Goal: Information Seeking & Learning: Learn about a topic

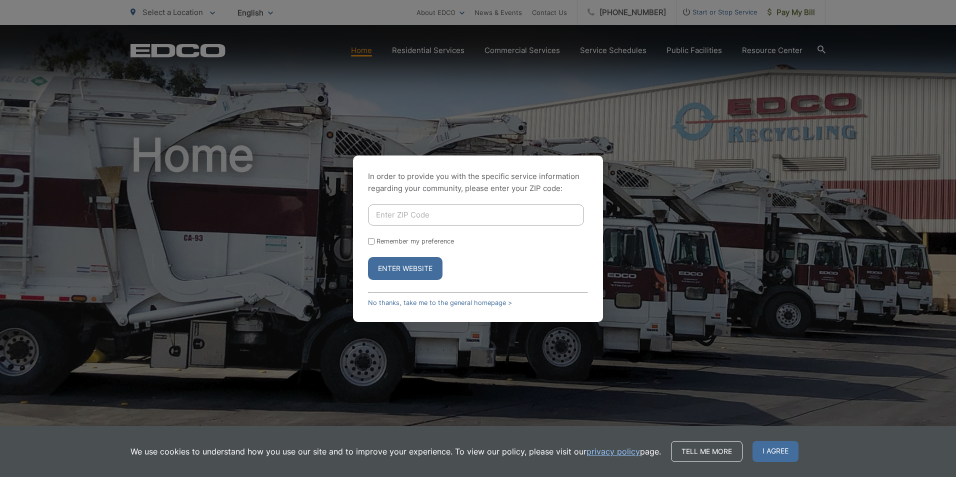
click at [435, 214] on input "Enter ZIP Code" at bounding box center [476, 215] width 216 height 21
type input "90275"
click at [368, 257] on button "Enter Website" at bounding box center [405, 268] width 75 height 23
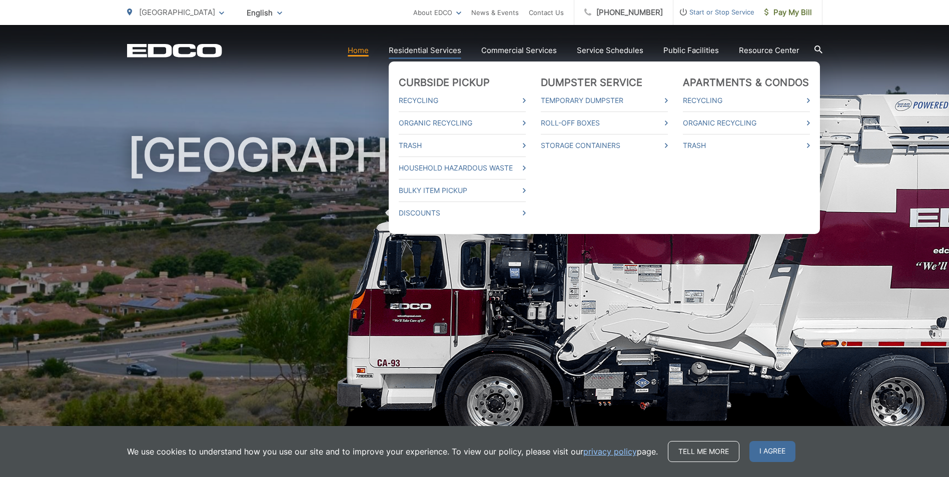
click at [420, 48] on link "Residential Services" at bounding box center [425, 51] width 73 height 12
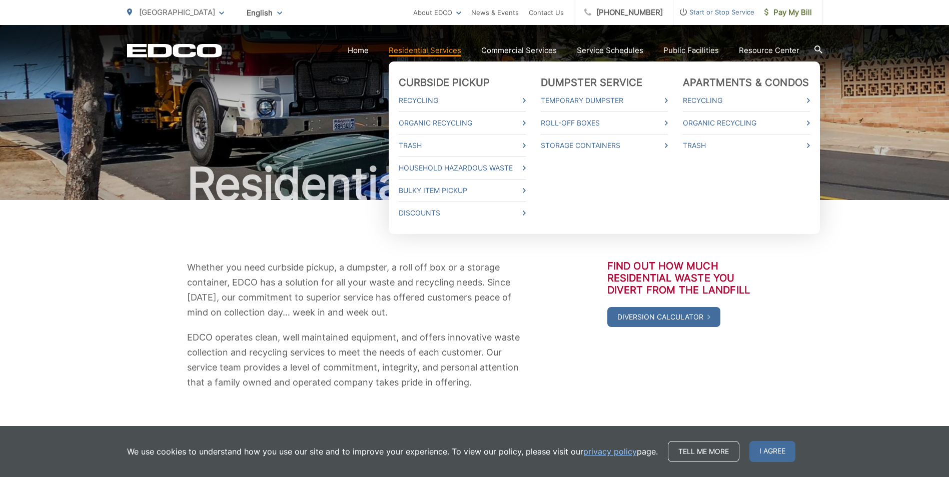
click at [435, 49] on link "Residential Services" at bounding box center [425, 51] width 73 height 12
drag, startPoint x: 0, startPoint y: 0, endPoint x: 435, endPoint y: 50, distance: 437.5
click at [435, 50] on link "Residential Services" at bounding box center [425, 51] width 73 height 12
click at [424, 123] on link "Organic Recycling" at bounding box center [462, 123] width 127 height 12
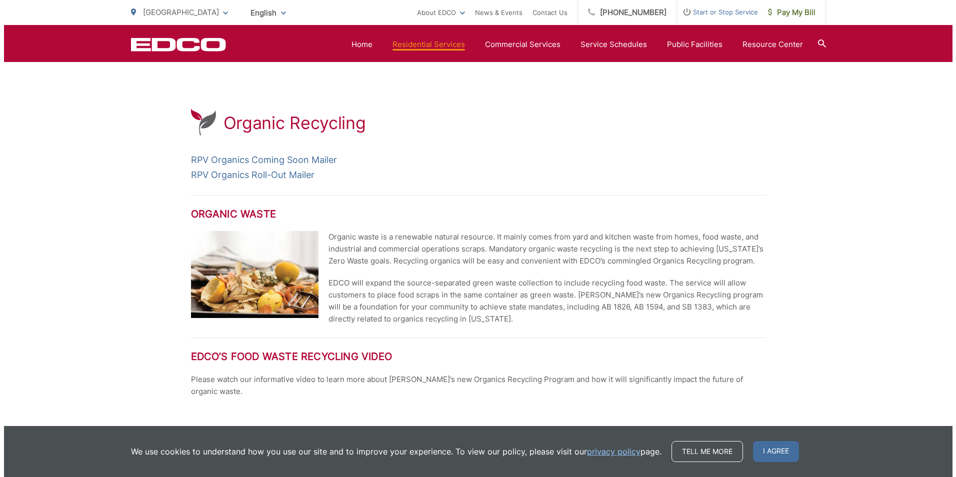
scroll to position [50, 0]
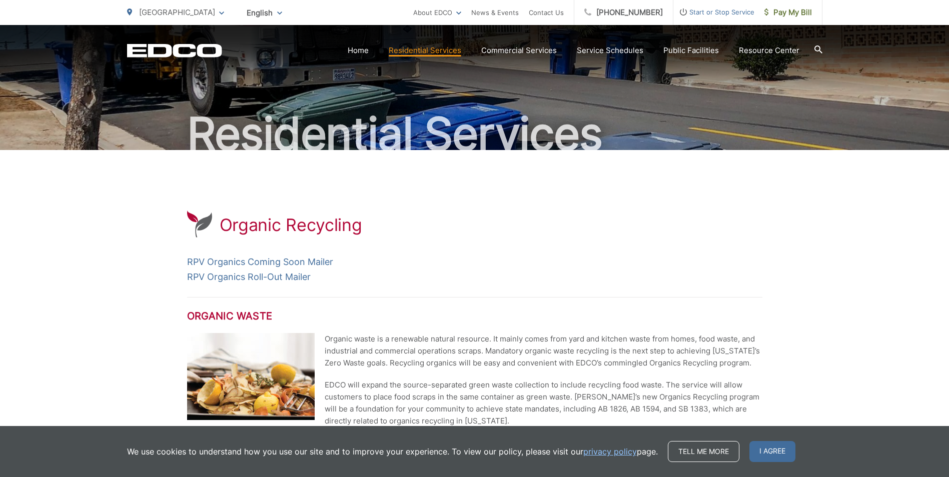
click at [179, 17] on p "[GEOGRAPHIC_DATA]" at bounding box center [175, 13] width 97 height 12
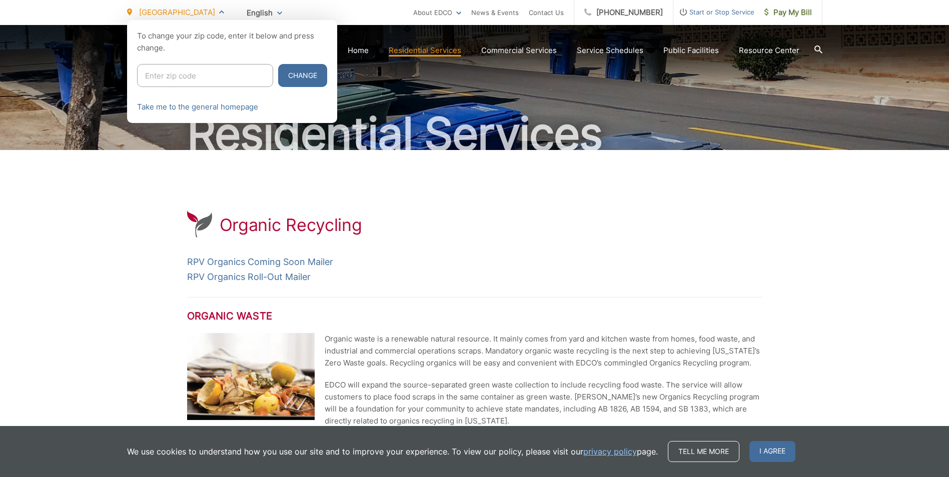
drag, startPoint x: 215, startPoint y: 75, endPoint x: 217, endPoint y: 82, distance: 7.4
click at [217, 82] on input "Enter zip code" at bounding box center [205, 75] width 136 height 23
type input "90755"
click at [278, 64] on button "Change" at bounding box center [302, 75] width 49 height 23
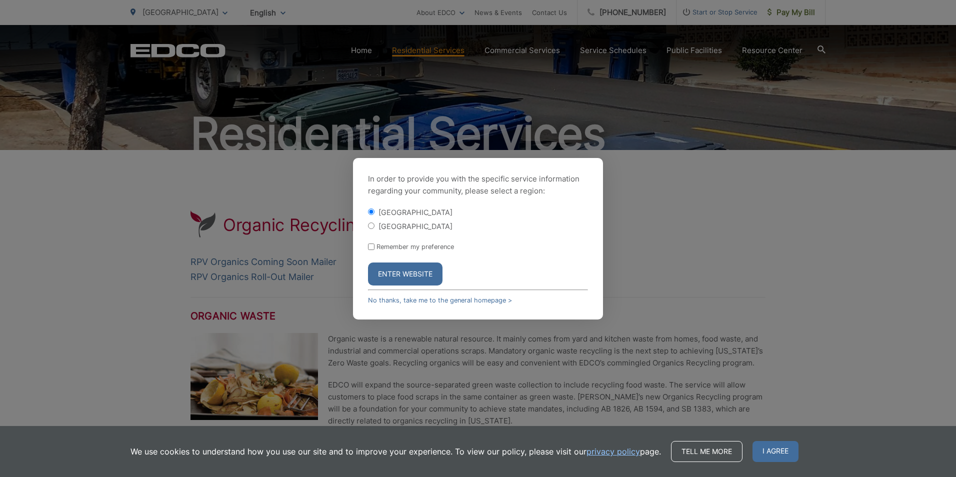
click at [368, 226] on div "In order to provide you with the specific service information regarding your co…" at bounding box center [478, 239] width 250 height 162
click at [371, 226] on input "[GEOGRAPHIC_DATA]" at bounding box center [371, 226] width 7 height 7
radio input "true"
click at [401, 271] on button "Enter Website" at bounding box center [405, 274] width 75 height 23
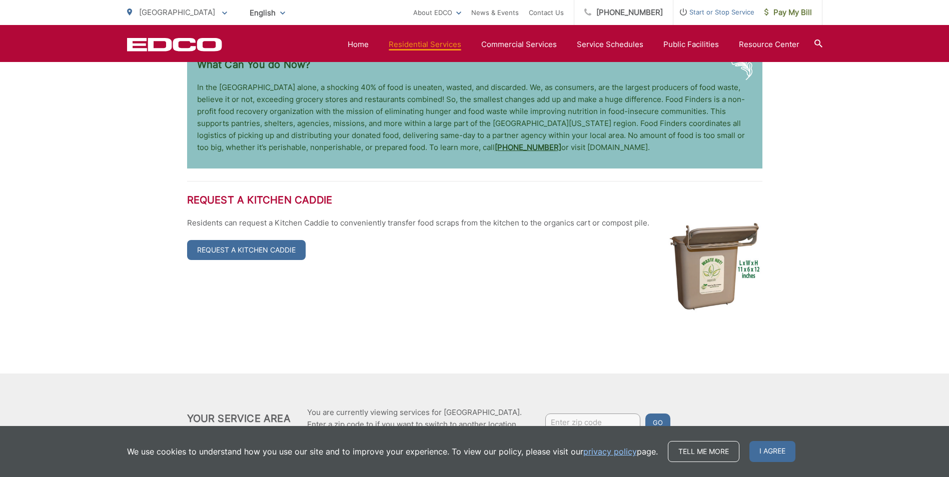
scroll to position [1928, 0]
